Goal: Information Seeking & Learning: Learn about a topic

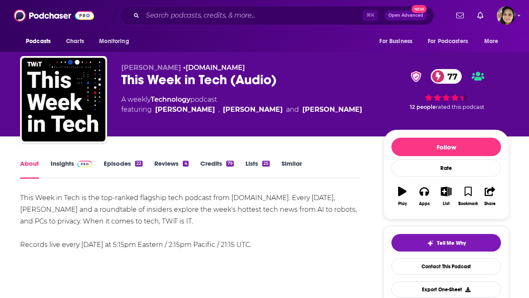
click at [66, 160] on link "Insights" at bounding box center [71, 168] width 41 height 19
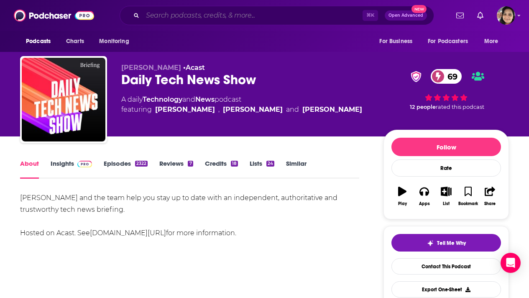
click at [184, 13] on input "Search podcasts, credits, & more..." at bounding box center [253, 15] width 220 height 13
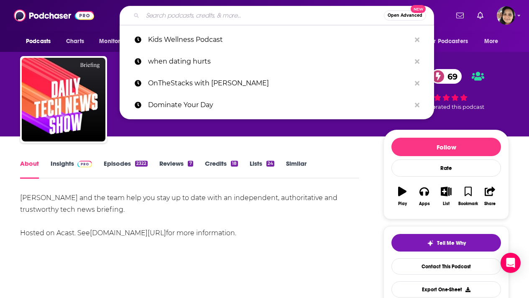
paste input "Good Natured"
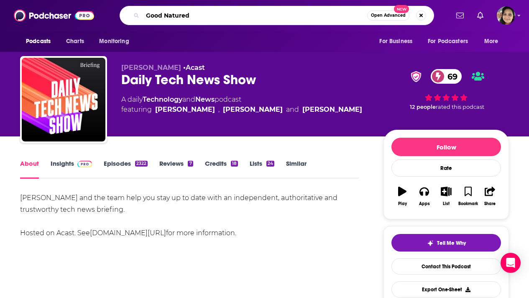
type input "Good Natured"
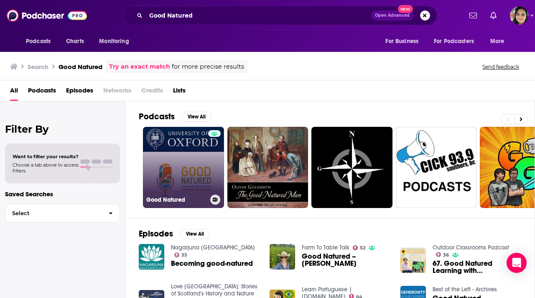
click at [176, 178] on link "Good Natured" at bounding box center [183, 167] width 81 height 81
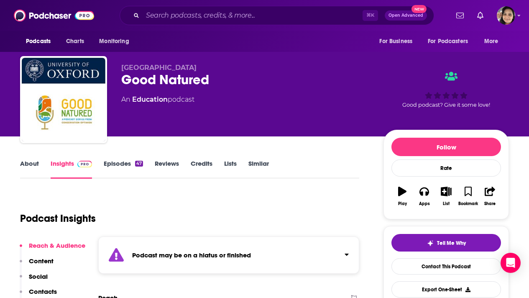
scroll to position [61, 0]
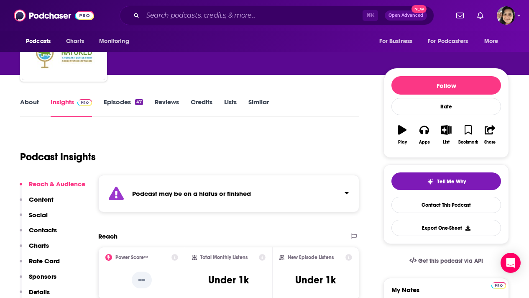
click at [112, 101] on link "Episodes 47" at bounding box center [123, 107] width 39 height 19
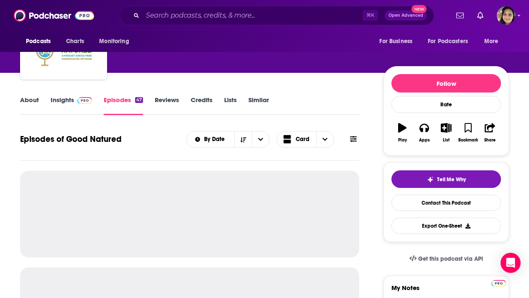
scroll to position [72, 0]
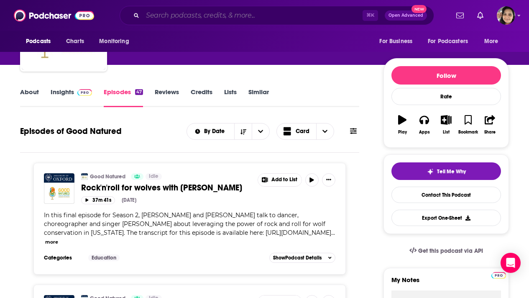
click at [162, 10] on input "Search podcasts, credits, & more..." at bounding box center [253, 15] width 220 height 13
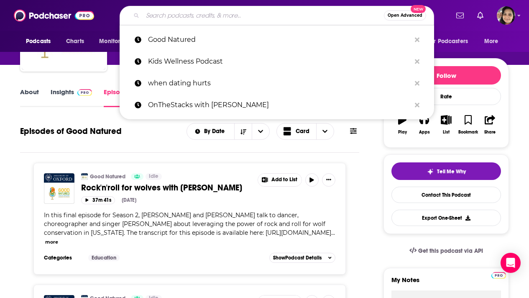
paste input "GreenBiz 350"
type input "GreenBiz 350"
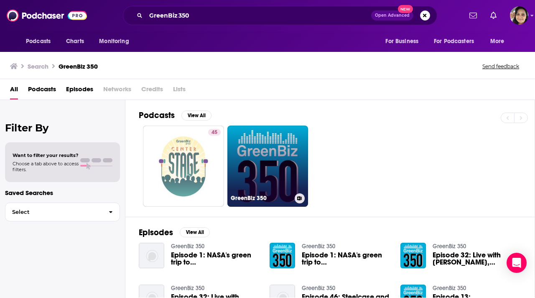
click at [247, 186] on link "GreenBiz 350" at bounding box center [267, 165] width 81 height 81
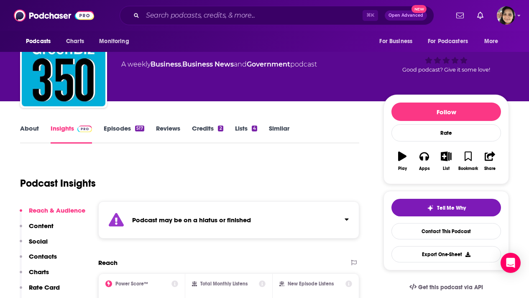
scroll to position [27, 0]
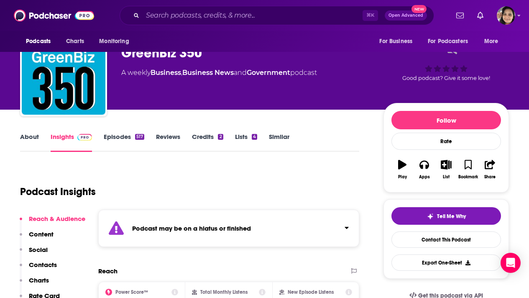
click at [115, 134] on link "Episodes 517" at bounding box center [124, 142] width 41 height 19
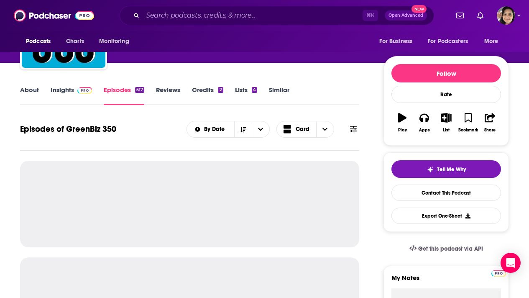
scroll to position [92, 0]
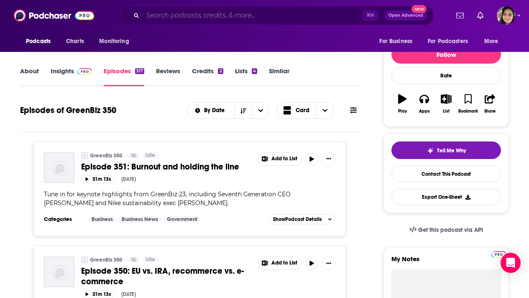
click at [176, 18] on input "Search podcasts, credits, & more..." at bounding box center [253, 15] width 220 height 13
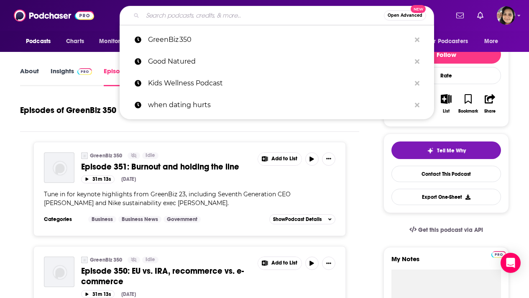
paste input "Mongabay Newscast"
type input "Mongabay Newscast"
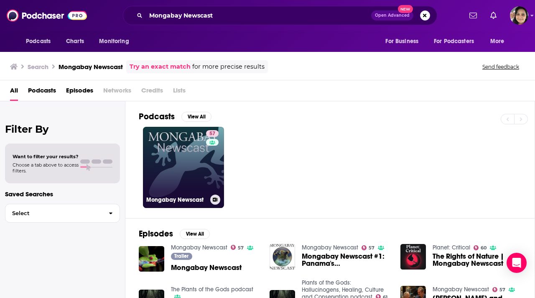
click at [192, 165] on link "57 Mongabay Newscast" at bounding box center [183, 167] width 81 height 81
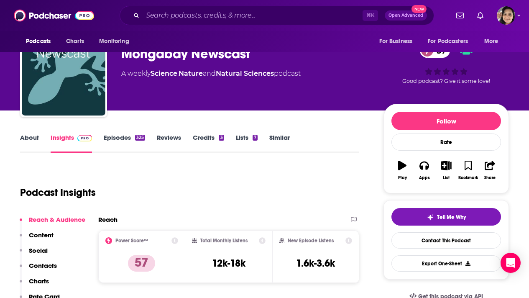
scroll to position [30, 0]
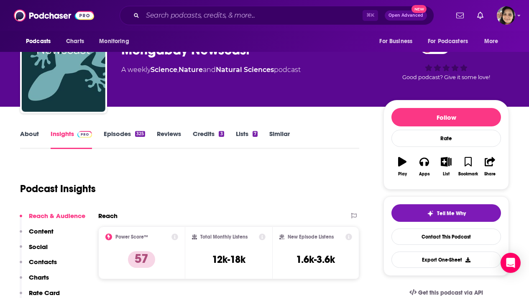
click at [34, 133] on link "About" at bounding box center [29, 139] width 19 height 19
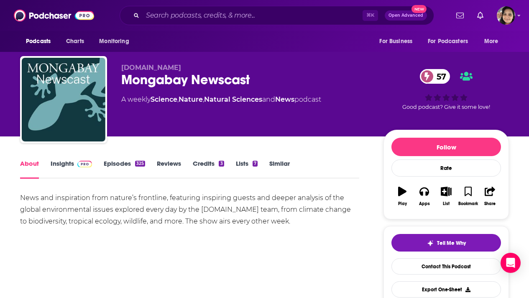
click at [120, 163] on link "Episodes 325" at bounding box center [124, 168] width 41 height 19
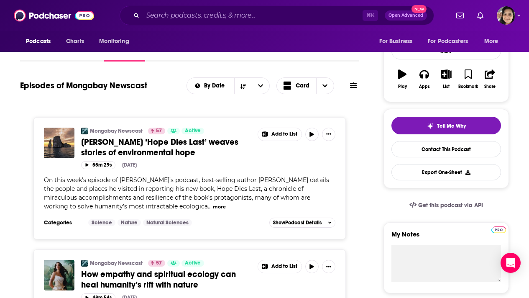
scroll to position [106, 0]
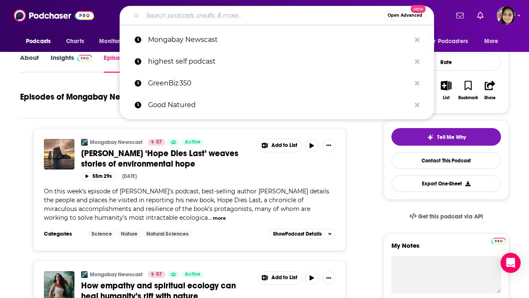
click at [215, 14] on input "Search podcasts, credits, & more..." at bounding box center [263, 15] width 241 height 13
paste input "Activating Sustainability"
type input "Activating Sustainability"
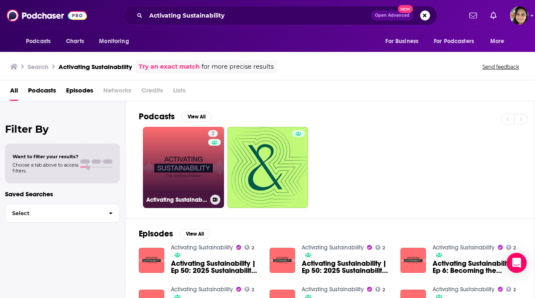
click at [184, 179] on link "2 Activating Sustainability" at bounding box center [183, 167] width 81 height 81
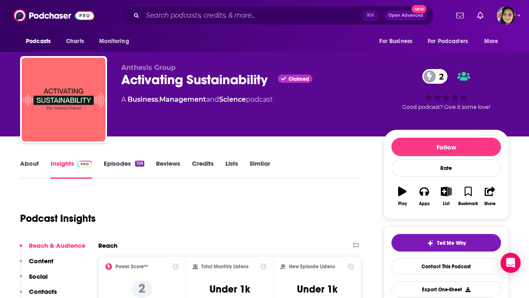
click at [29, 165] on link "About" at bounding box center [29, 168] width 19 height 19
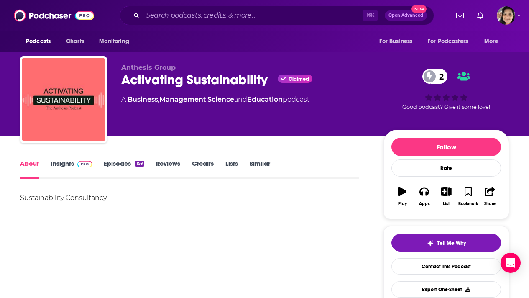
click at [118, 164] on link "Episodes 159" at bounding box center [124, 168] width 41 height 19
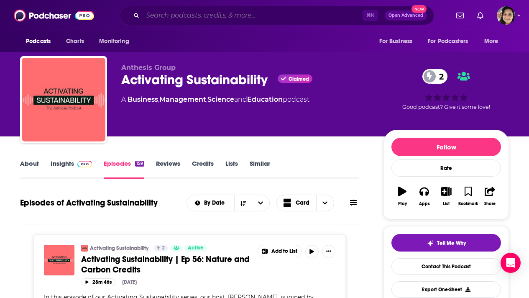
click at [187, 17] on input "Search podcasts, credits, & more..." at bounding box center [253, 15] width 220 height 13
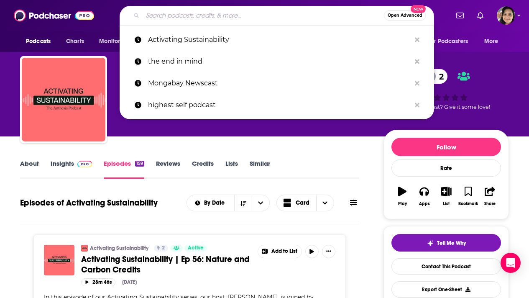
paste input "The Sustainability Agenda"
type input "The Sustainability Agenda"
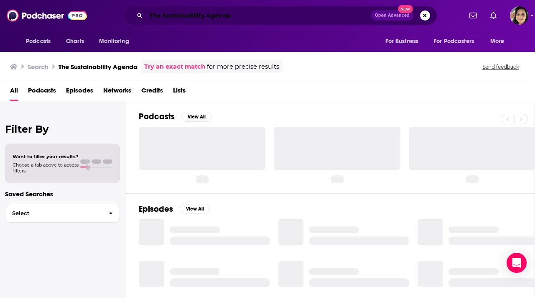
click at [187, 17] on input "The Sustainability Agenda" at bounding box center [258, 15] width 225 height 13
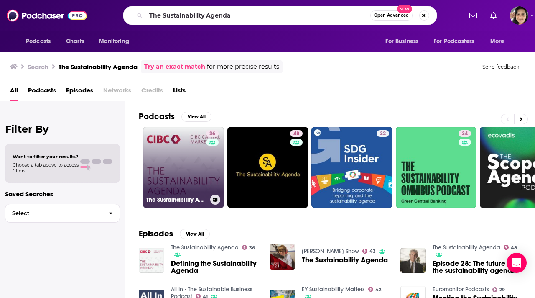
click at [169, 167] on link "36 The Sustainability Agenda" at bounding box center [183, 167] width 81 height 81
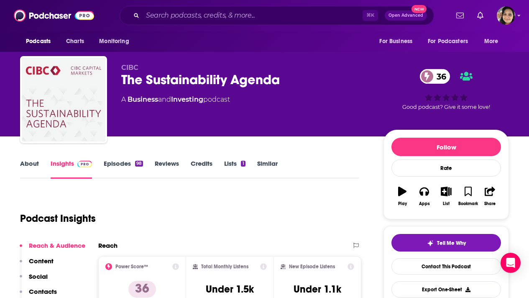
click at [29, 164] on link "About" at bounding box center [29, 168] width 19 height 19
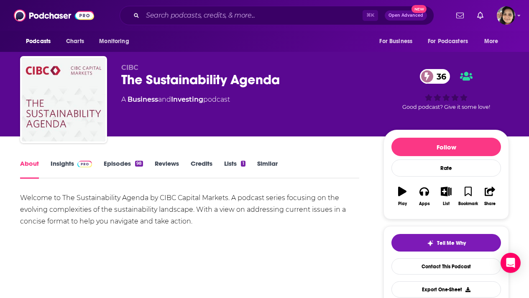
click at [72, 165] on link "Insights" at bounding box center [71, 168] width 41 height 19
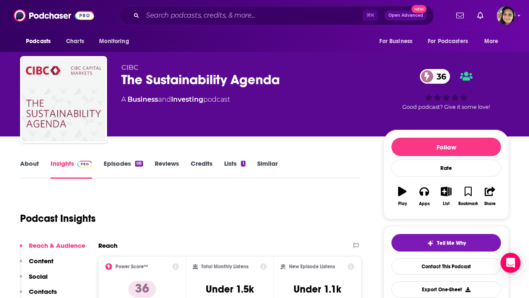
click at [121, 162] on link "Episodes 98" at bounding box center [123, 168] width 39 height 19
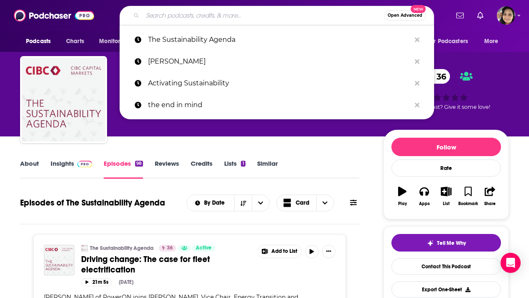
click at [179, 19] on input "Search podcasts, credits, & more..." at bounding box center [263, 15] width 241 height 13
paste input "Growing the Green Economy"
type input "Growing the Green Economy"
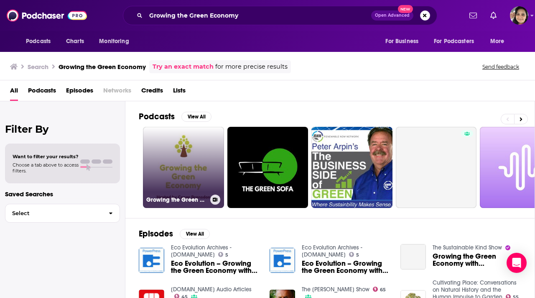
click at [163, 174] on link "Growing the Green Economy" at bounding box center [183, 167] width 81 height 81
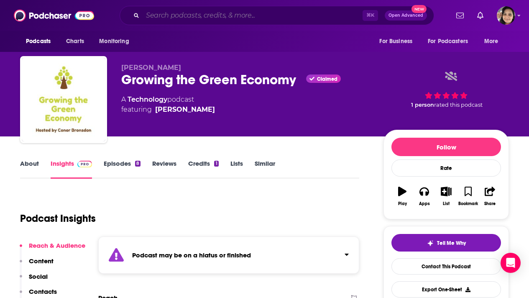
click at [177, 17] on input "Search podcasts, credits, & more..." at bounding box center [253, 15] width 220 height 13
paste input "Sea Change Radio"
type input "Sea Change Radio"
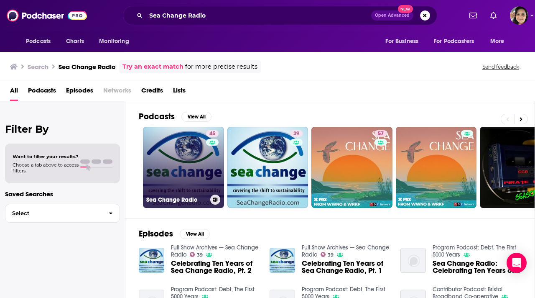
click at [171, 176] on link "45 Sea Change Radio" at bounding box center [183, 167] width 81 height 81
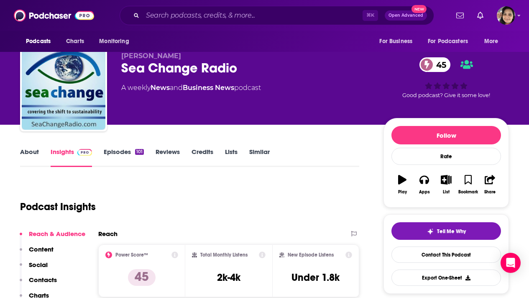
scroll to position [10, 0]
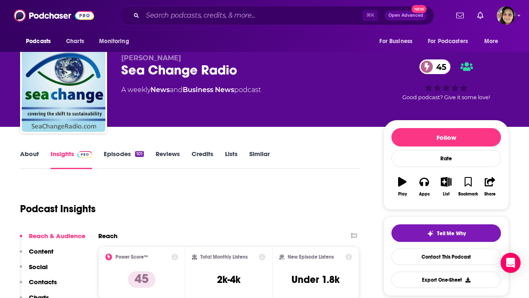
click at [33, 153] on link "About" at bounding box center [29, 159] width 19 height 19
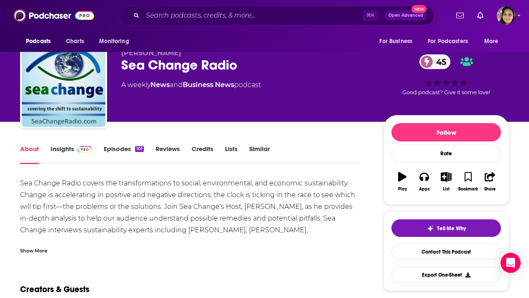
scroll to position [15, 0]
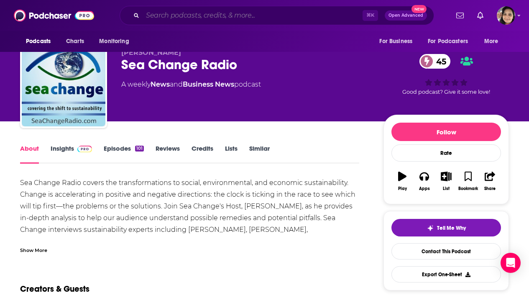
click at [168, 16] on input "Search podcasts, credits, & more..." at bounding box center [253, 15] width 220 height 13
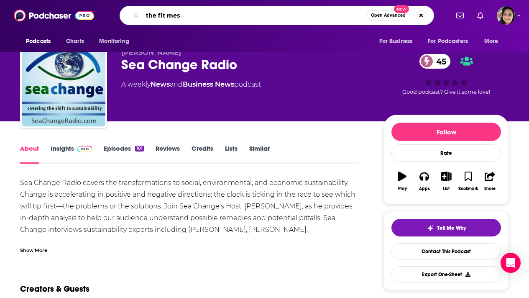
type input "the fit mess"
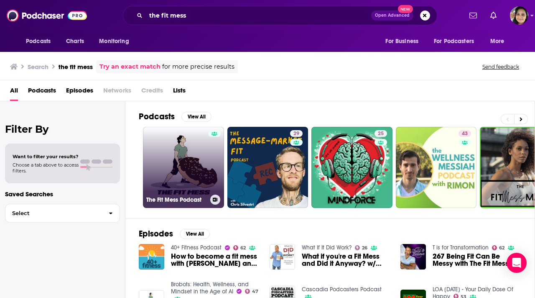
click at [189, 169] on link "The Fit Mess Podcast" at bounding box center [183, 167] width 81 height 81
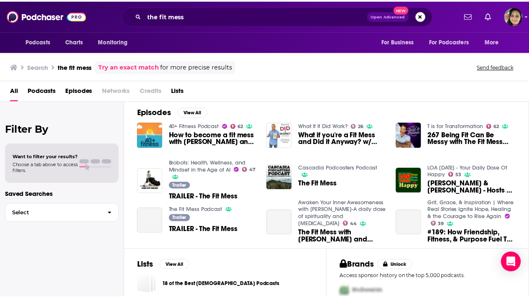
scroll to position [144, 0]
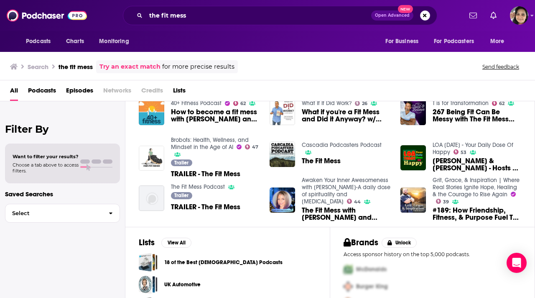
click at [146, 162] on img "TRAILER - The Fit Mess" at bounding box center [152, 159] width 26 height 26
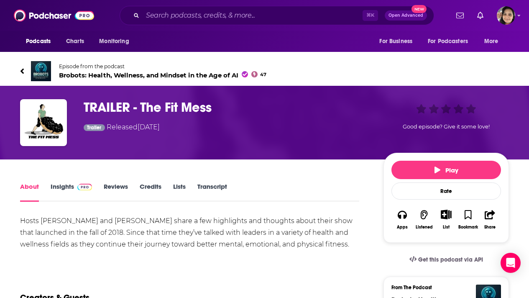
click at [73, 66] on span "Episode from the podcast" at bounding box center [162, 66] width 207 height 6
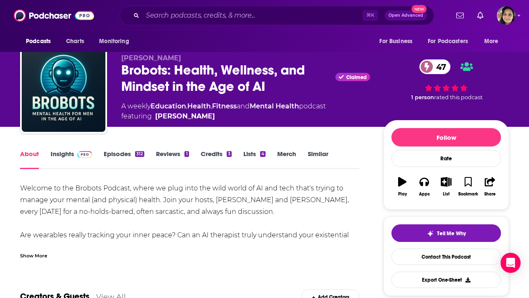
scroll to position [8, 0]
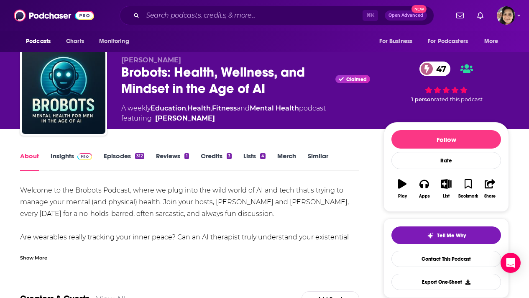
click at [62, 156] on link "Insights" at bounding box center [71, 161] width 41 height 19
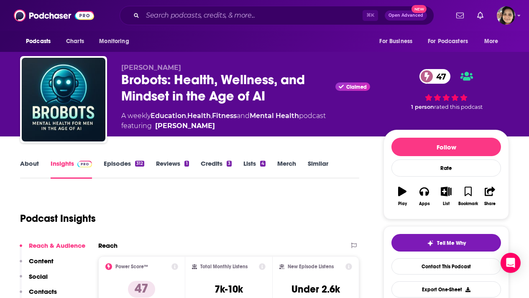
click at [117, 164] on link "Episodes 312" at bounding box center [124, 168] width 41 height 19
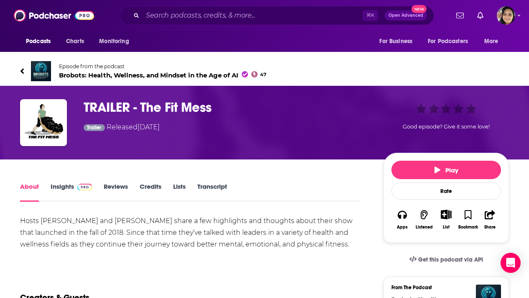
click at [24, 71] on icon at bounding box center [22, 71] width 4 height 8
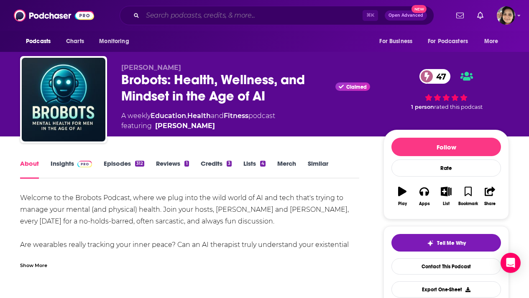
click at [193, 16] on input "Search podcasts, credits, & more..." at bounding box center [253, 15] width 220 height 13
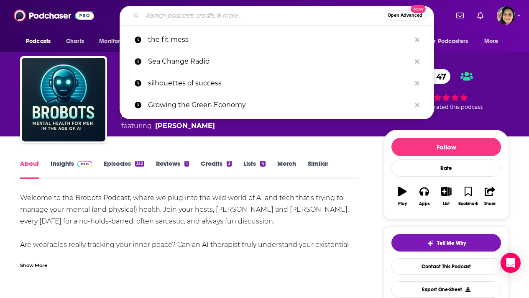
paste input "Forces for Nature"
type input "Forces for Nature"
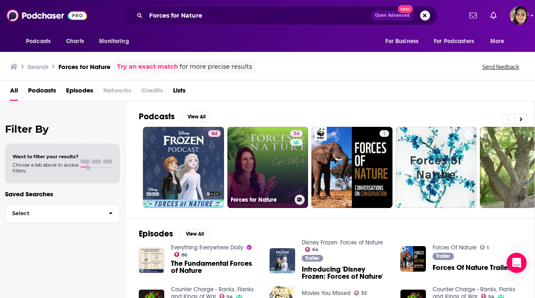
click at [249, 168] on link "34 Forces for Nature" at bounding box center [267, 167] width 81 height 81
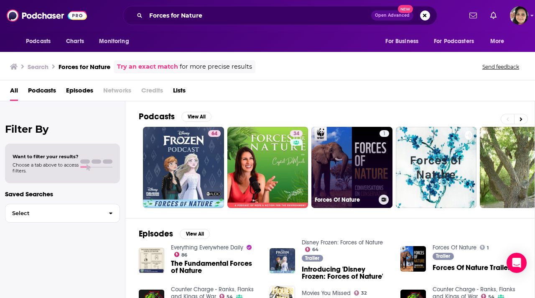
click at [330, 165] on link "1 Forces Of Nature" at bounding box center [352, 167] width 81 height 81
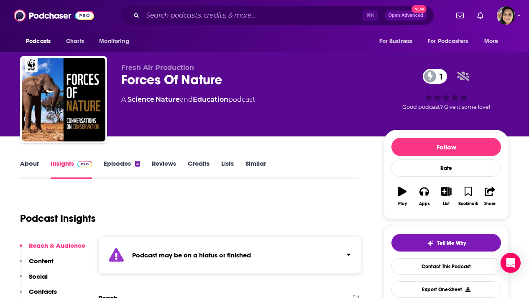
click at [115, 164] on link "Episodes 5" at bounding box center [122, 168] width 36 height 19
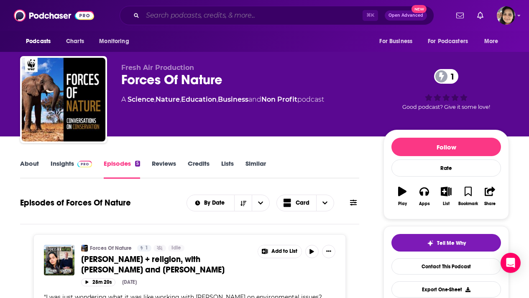
click at [187, 14] on input "Search podcasts, credits, & more..." at bounding box center [253, 15] width 220 height 13
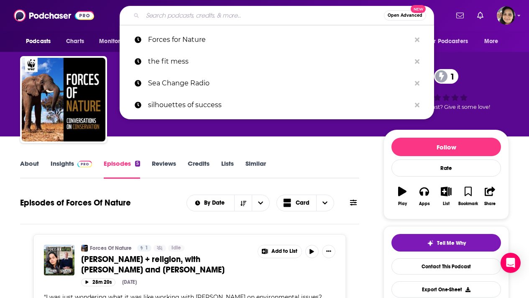
paste input "Sustainable Connections"
type input "Sustainable Connections"
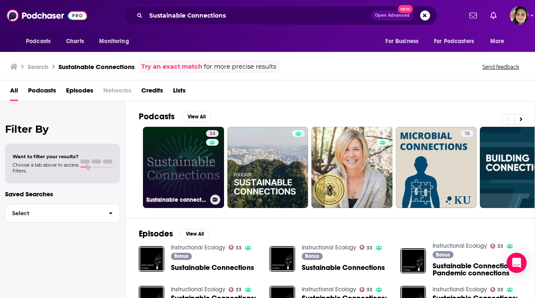
click at [180, 167] on link "34 Sustainable connections" at bounding box center [183, 167] width 81 height 81
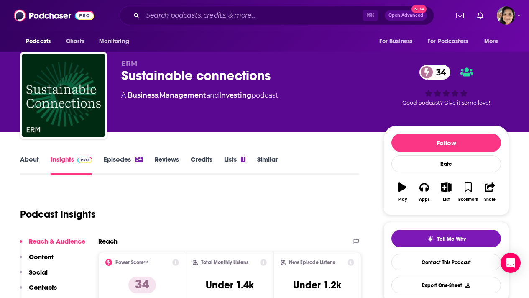
scroll to position [3, 0]
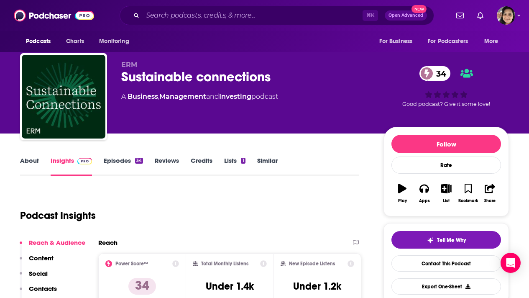
click at [31, 159] on link "About" at bounding box center [29, 165] width 19 height 19
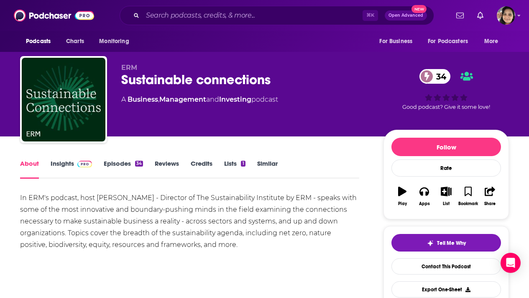
click at [123, 163] on link "Episodes 34" at bounding box center [123, 168] width 39 height 19
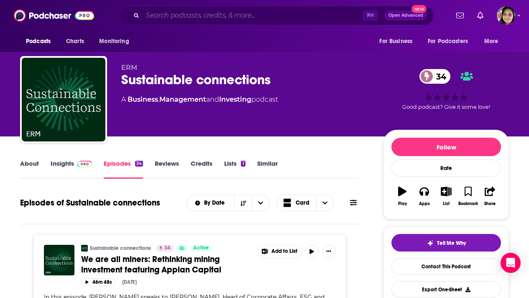
click at [180, 15] on input "Search podcasts, credits, & more..." at bounding box center [253, 15] width 220 height 13
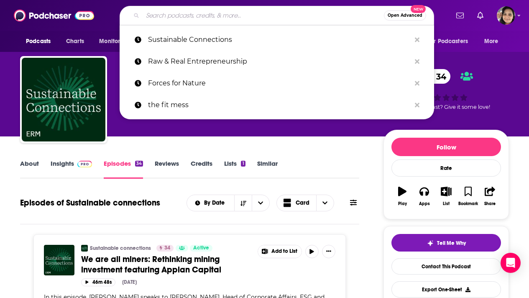
paste input "The B Better Podcast"
type input "The B Better Podcast"
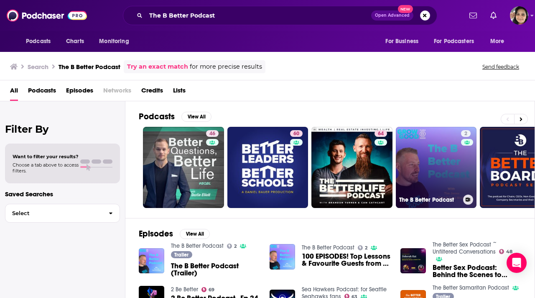
click at [403, 144] on link "2 The B Better Podcast" at bounding box center [436, 167] width 81 height 81
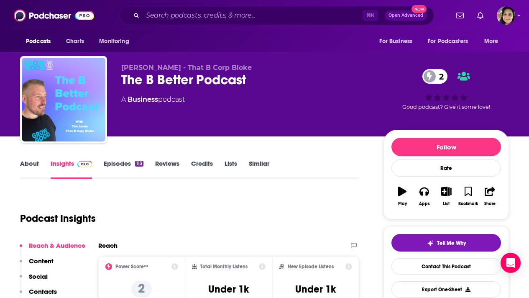
click at [29, 167] on link "About" at bounding box center [29, 168] width 19 height 19
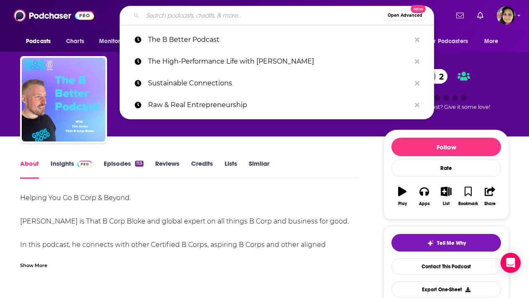
click at [185, 15] on input "Search podcasts, credits, & more..." at bounding box center [263, 15] width 241 height 13
paste input "Mission Driven"
type input "Mission Driven"
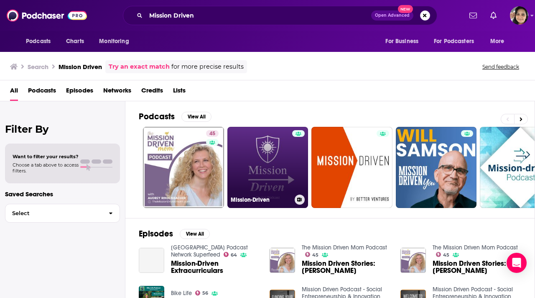
click at [271, 176] on link "Mission-Driven" at bounding box center [267, 167] width 81 height 81
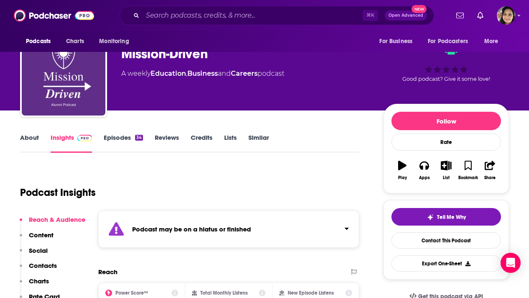
scroll to position [51, 0]
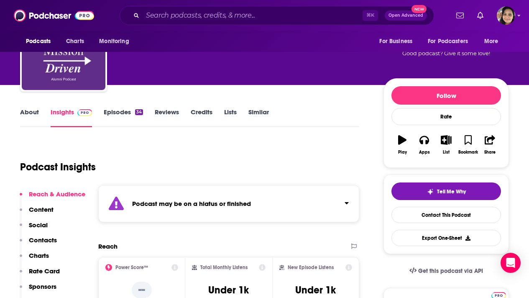
click at [111, 114] on link "Episodes 34" at bounding box center [123, 117] width 39 height 19
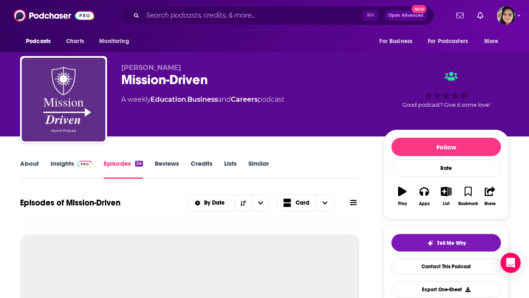
scroll to position [74, 0]
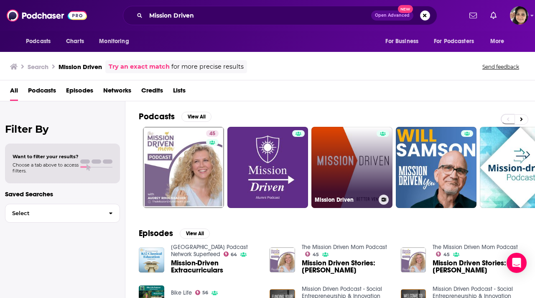
click at [348, 171] on link "Mission Driven" at bounding box center [352, 167] width 81 height 81
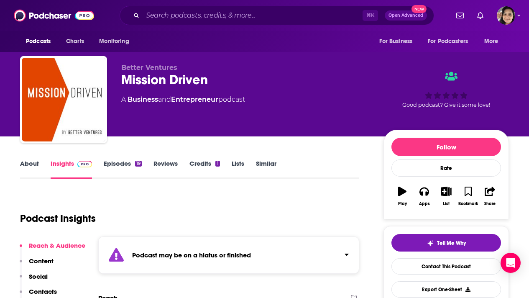
scroll to position [87, 0]
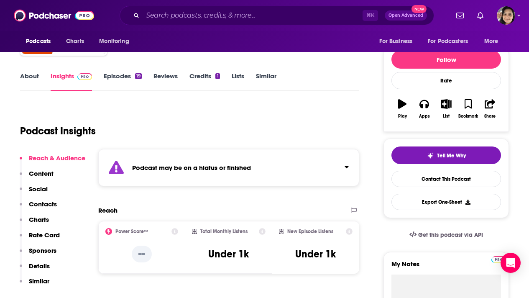
click at [113, 79] on link "Episodes 19" at bounding box center [123, 81] width 38 height 19
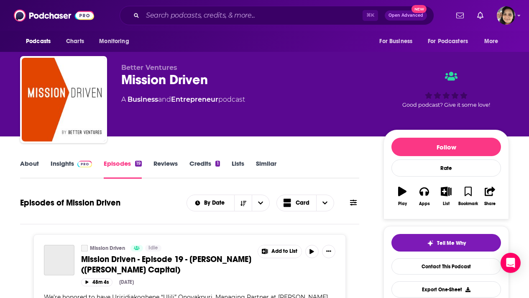
scroll to position [86, 0]
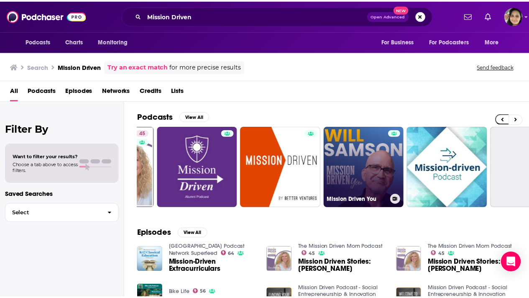
scroll to position [0, 72]
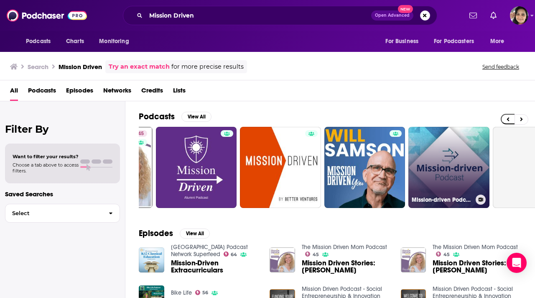
click at [441, 166] on link "Mission-driven Podcast" at bounding box center [449, 167] width 81 height 81
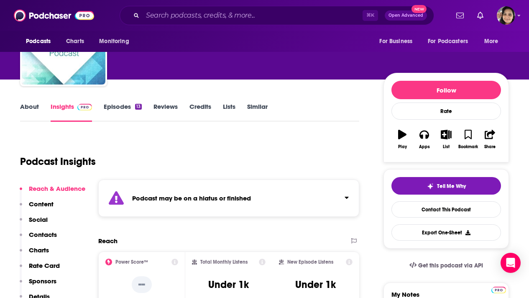
scroll to position [61, 0]
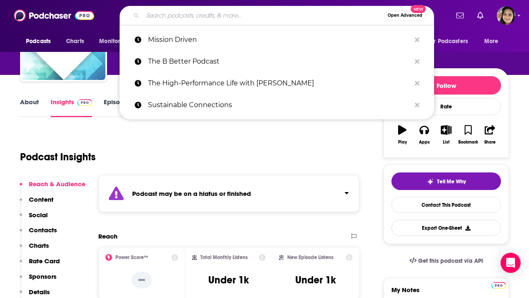
click at [184, 15] on input "Search podcasts, credits, & more..." at bounding box center [263, 15] width 241 height 13
paste input "Craig Groeschel Leadership Podcast"
type input "Craig Groeschel Leadership Podcast"
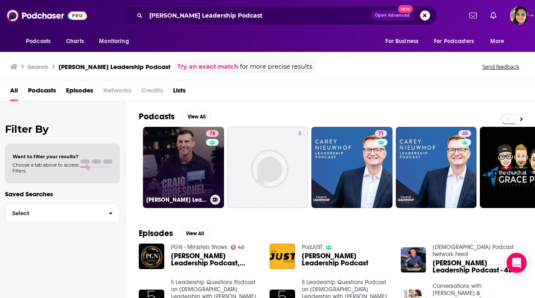
click at [173, 166] on link "78 Craig Groeschel Leadership Podcast" at bounding box center [183, 167] width 81 height 81
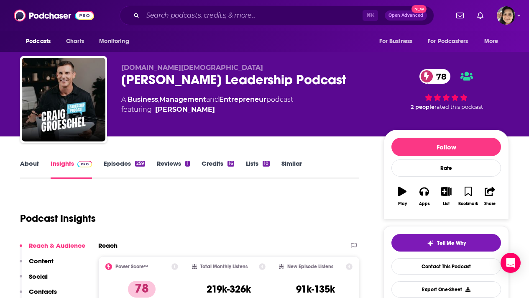
click at [36, 164] on link "About" at bounding box center [29, 168] width 19 height 19
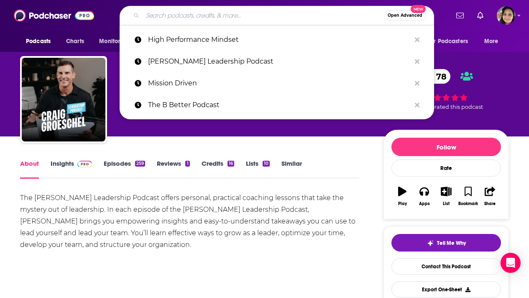
click at [198, 16] on input "Search podcasts, credits, & more..." at bounding box center [263, 15] width 241 height 13
paste input "The Mission Driven Business Podcast"
type input "The Mission Driven Business Podcast"
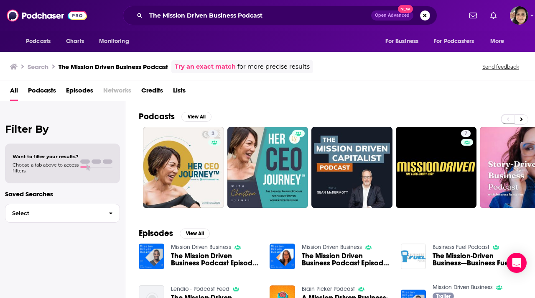
click at [204, 246] on link "Mission Driven Business" at bounding box center [201, 246] width 60 height 7
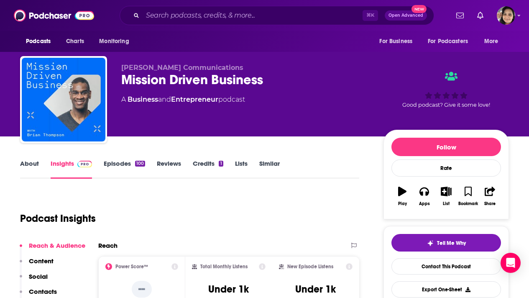
click at [30, 164] on link "About" at bounding box center [29, 168] width 19 height 19
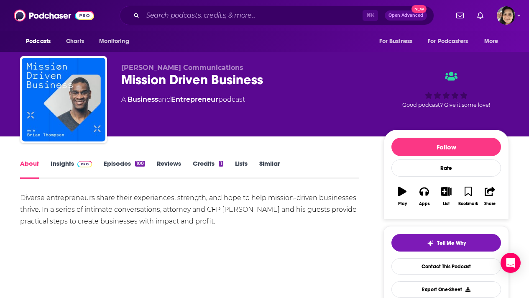
click at [125, 162] on link "Episodes 100" at bounding box center [124, 168] width 41 height 19
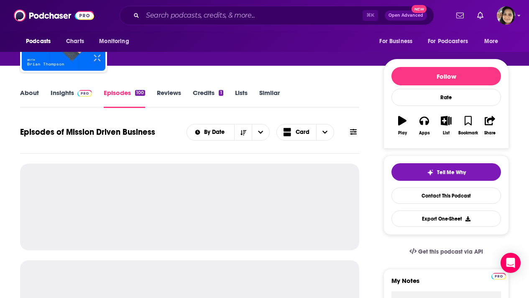
scroll to position [106, 0]
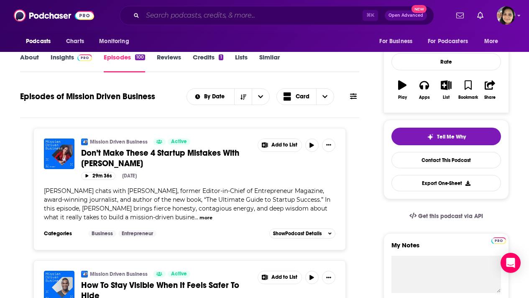
click at [172, 14] on input "Search podcasts, credits, & more..." at bounding box center [253, 15] width 220 height 13
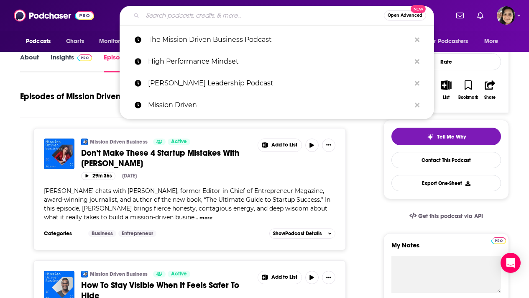
paste input "Focus on WHY"
type input "Focus on WHY"
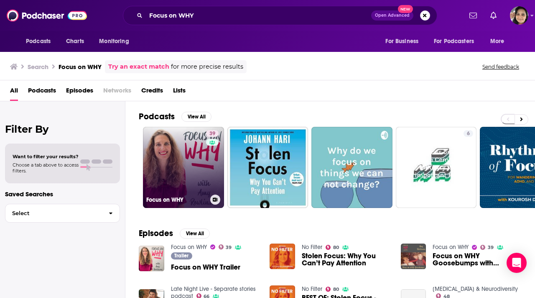
click at [193, 159] on link "39 Focus on WHY" at bounding box center [183, 167] width 81 height 81
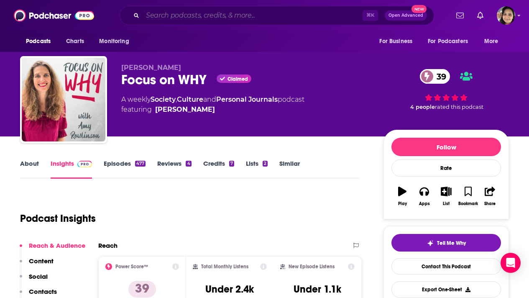
click at [183, 12] on input "Search podcasts, credits, & more..." at bounding box center [253, 15] width 220 height 13
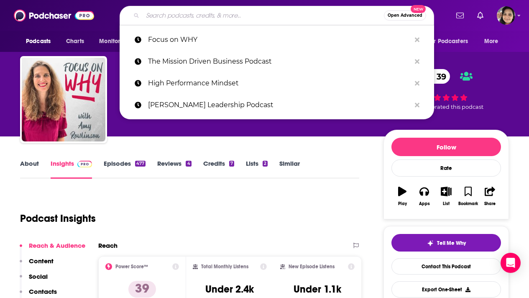
paste input "Branding Momentum"
type input "Branding Momentum"
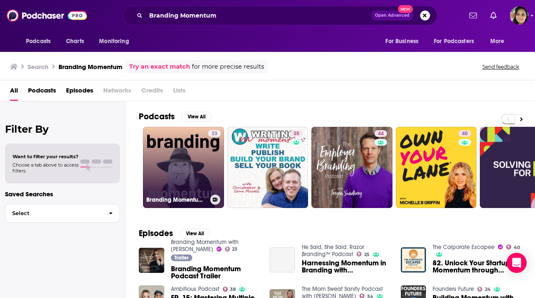
click at [161, 159] on link "23 Branding Momentum with Veronica Di Polo" at bounding box center [183, 167] width 81 height 81
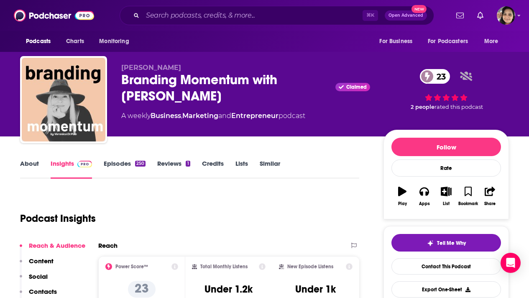
click at [30, 162] on link "About" at bounding box center [29, 168] width 19 height 19
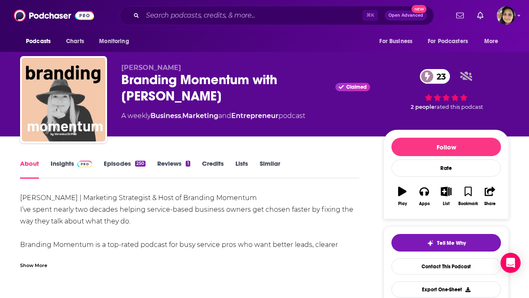
click at [25, 266] on div "Show More" at bounding box center [33, 265] width 27 height 8
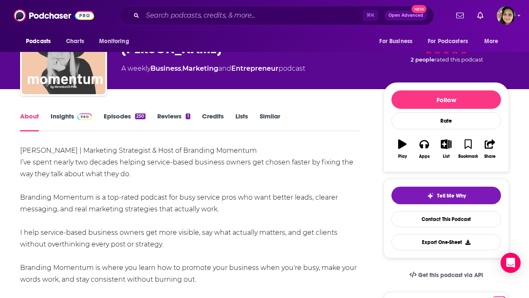
scroll to position [50, 0]
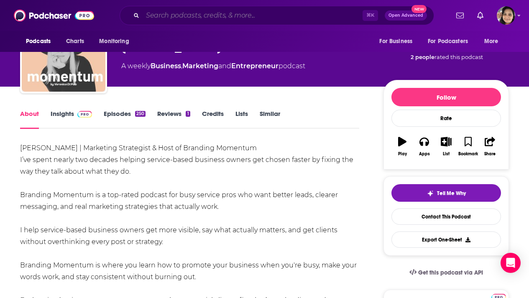
click at [189, 19] on input "Search podcasts, credits, & more..." at bounding box center [253, 15] width 220 height 13
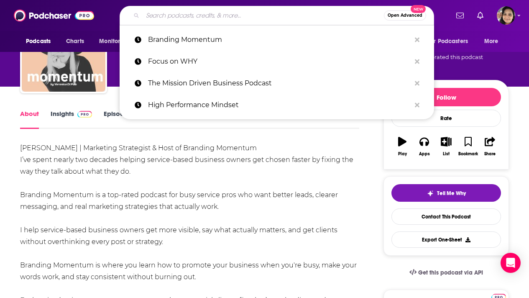
paste input "The Entrepreneur Evolution"
type input "The Entrepreneur Evolution"
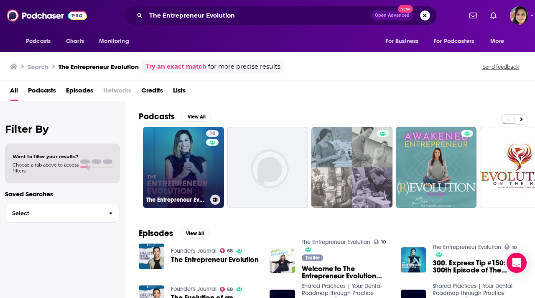
click at [175, 182] on link "10 The Entrepreneur Evolution" at bounding box center [183, 167] width 81 height 81
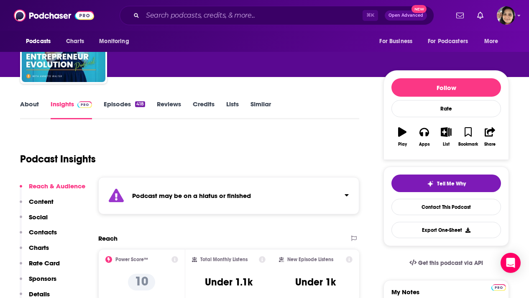
scroll to position [60, 0]
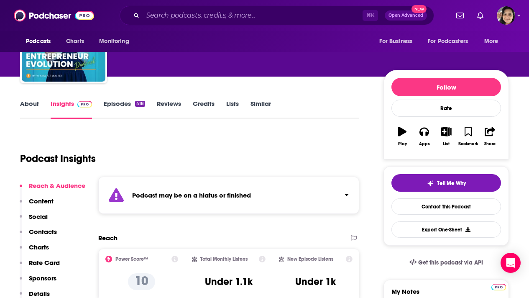
click at [119, 106] on link "Episodes 418" at bounding box center [124, 109] width 41 height 19
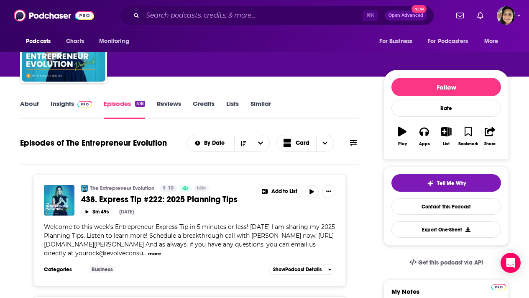
scroll to position [40, 0]
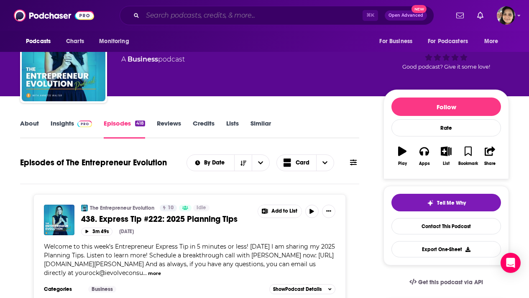
click at [184, 13] on input "Search podcasts, credits, & more..." at bounding box center [253, 15] width 220 height 13
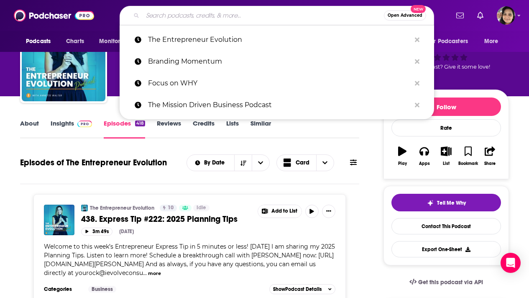
paste input "The Entrepreneur Ethos"
type input "The Entrepreneur Ethos"
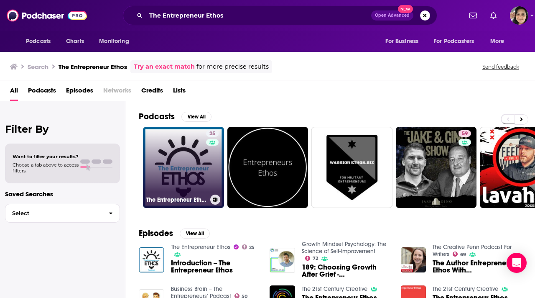
click at [158, 154] on link "25 The Entrepreneur Ethos" at bounding box center [183, 167] width 81 height 81
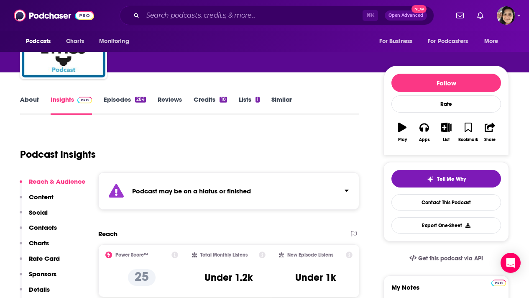
scroll to position [95, 0]
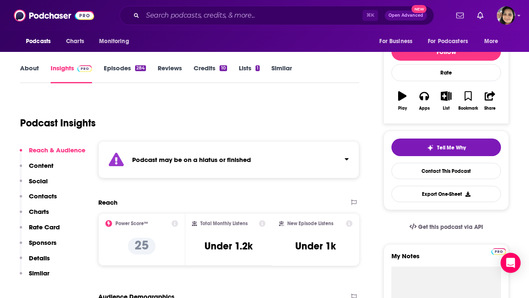
click at [112, 72] on link "Episodes 284" at bounding box center [125, 73] width 42 height 19
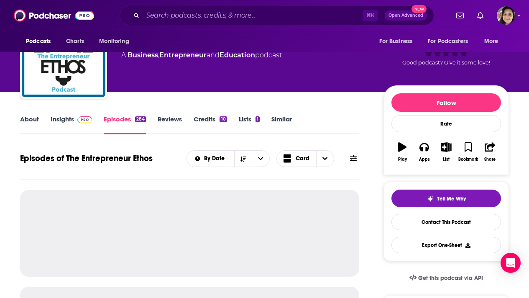
scroll to position [71, 0]
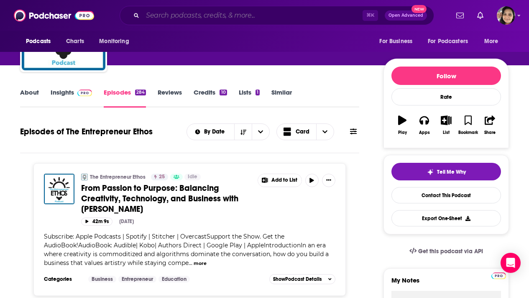
click at [189, 13] on input "Search podcasts, credits, & more..." at bounding box center [253, 15] width 220 height 13
paste input "The One Percent Project- Entrepreneurship"
type input "The One Percent Project- Entrepreneurship"
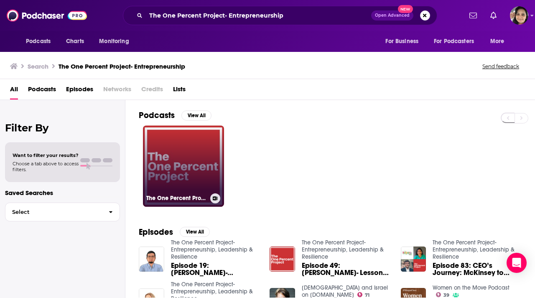
click at [175, 171] on link "The One Percent Project- Entrepreneurship, Leadership & Resilience" at bounding box center [183, 165] width 81 height 81
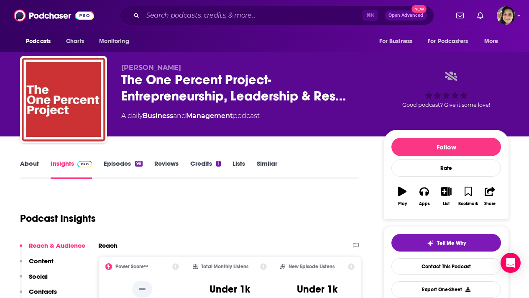
click at [118, 159] on link "Episodes 99" at bounding box center [123, 168] width 39 height 19
